Goal: Check status: Check status

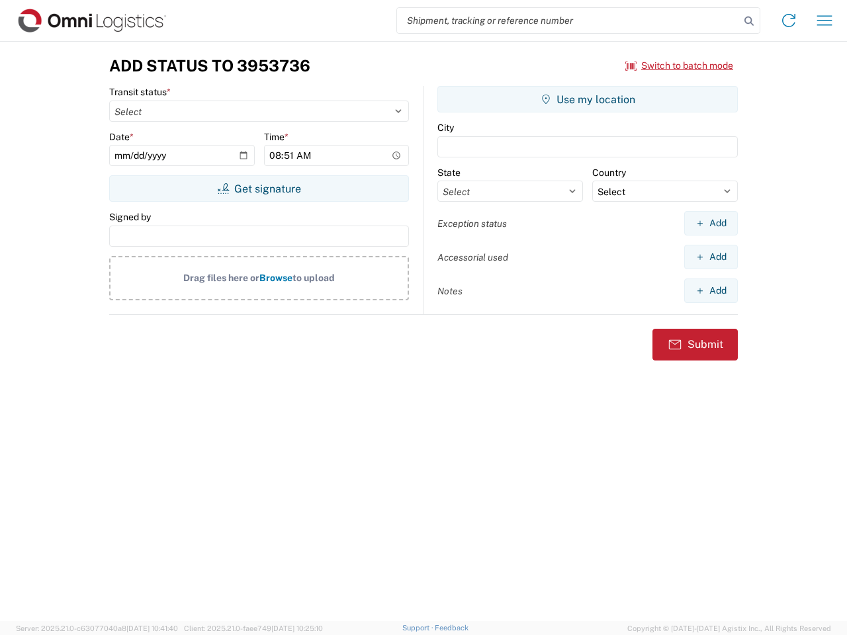
click at [568, 21] on input "search" at bounding box center [568, 20] width 343 height 25
click at [749, 21] on icon at bounding box center [749, 21] width 19 height 19
click at [789, 21] on icon at bounding box center [788, 20] width 21 height 21
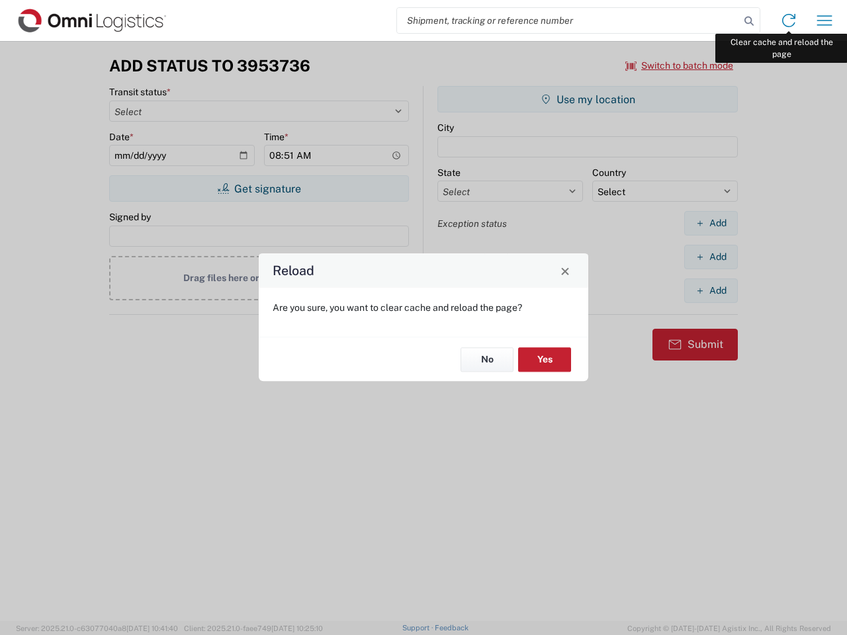
click at [825, 21] on div "Reload Are you sure, you want to clear cache and reload the page? No Yes" at bounding box center [423, 317] width 847 height 635
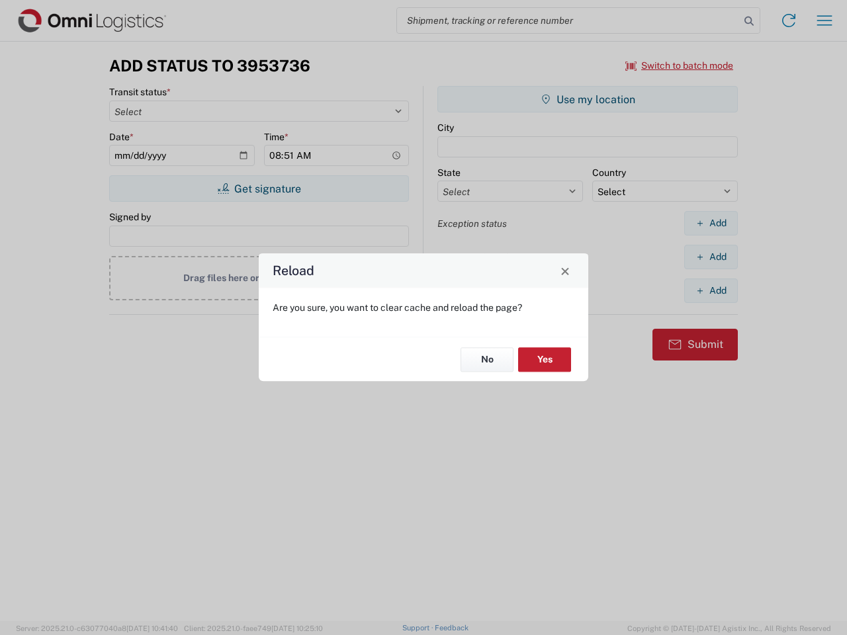
click at [680, 66] on div "Reload Are you sure, you want to clear cache and reload the page? No Yes" at bounding box center [423, 317] width 847 height 635
click at [259, 189] on div "Reload Are you sure, you want to clear cache and reload the page? No Yes" at bounding box center [423, 317] width 847 height 635
click at [588, 99] on div "Reload Are you sure, you want to clear cache and reload the page? No Yes" at bounding box center [423, 317] width 847 height 635
click at [711, 223] on div "Reload Are you sure, you want to clear cache and reload the page? No Yes" at bounding box center [423, 317] width 847 height 635
click at [711, 257] on div "Reload Are you sure, you want to clear cache and reload the page? No Yes" at bounding box center [423, 317] width 847 height 635
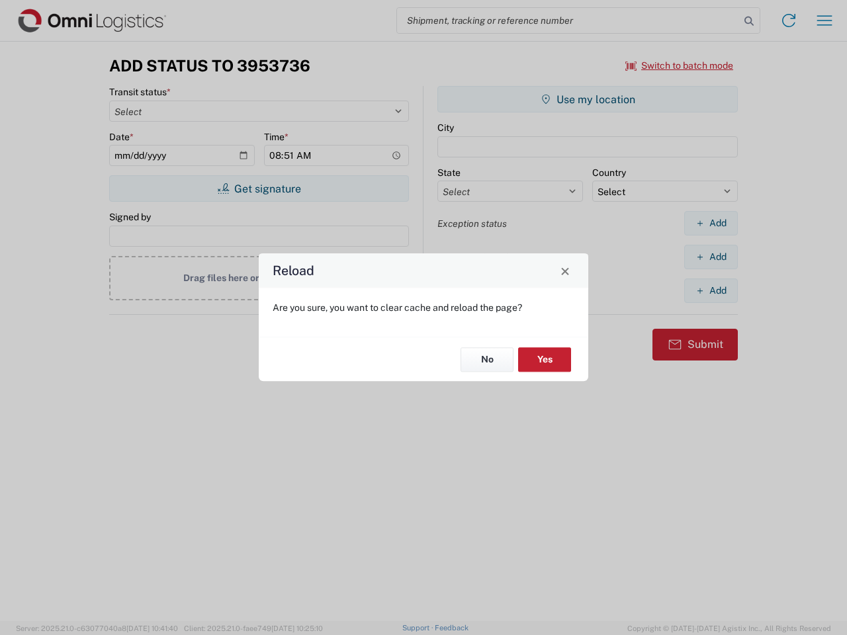
click at [711, 291] on div "Reload Are you sure, you want to clear cache and reload the page? No Yes" at bounding box center [423, 317] width 847 height 635
